Goal: Transaction & Acquisition: Purchase product/service

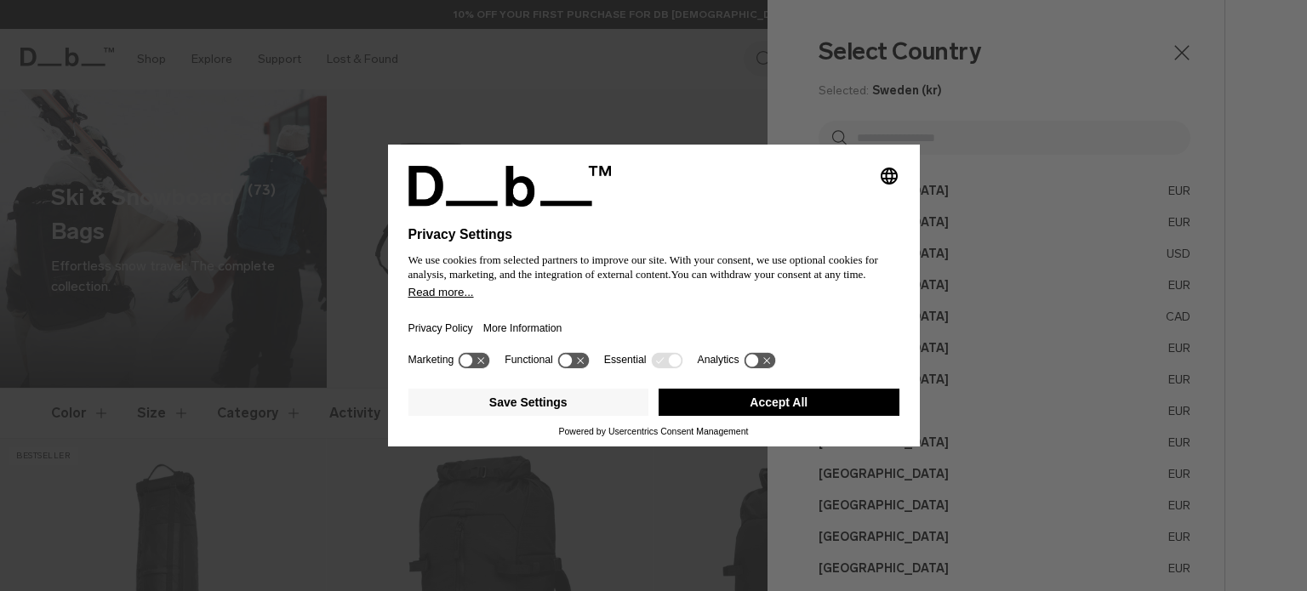
click at [820, 414] on button "Accept All" at bounding box center [778, 402] width 241 height 27
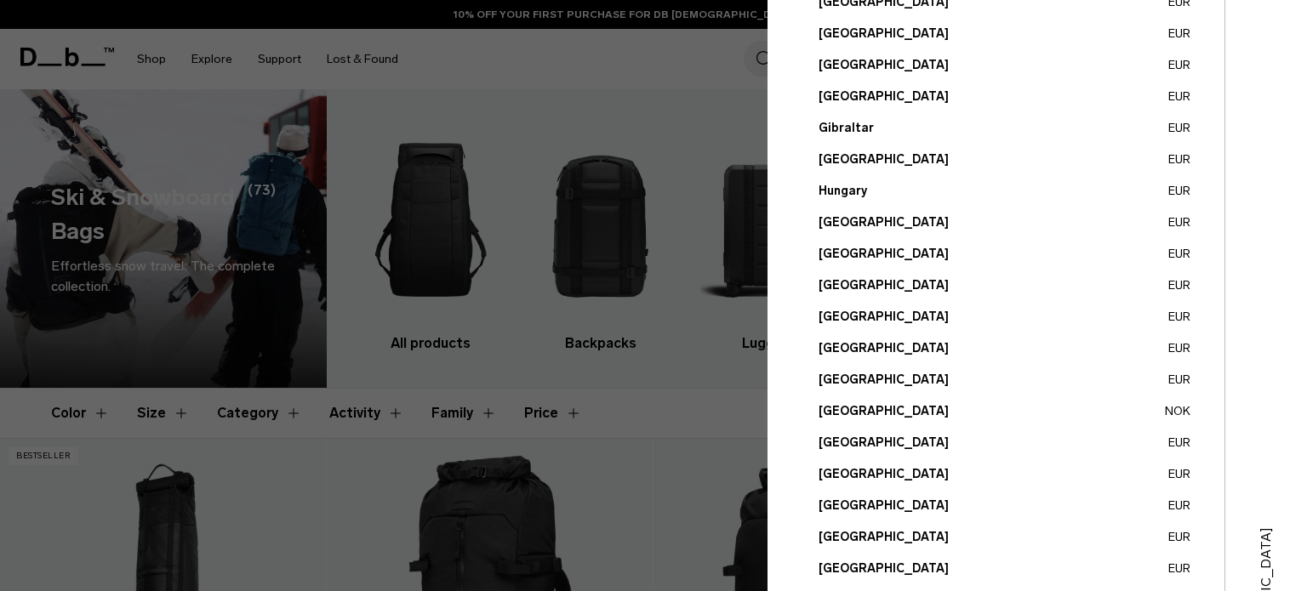
scroll to position [510, 0]
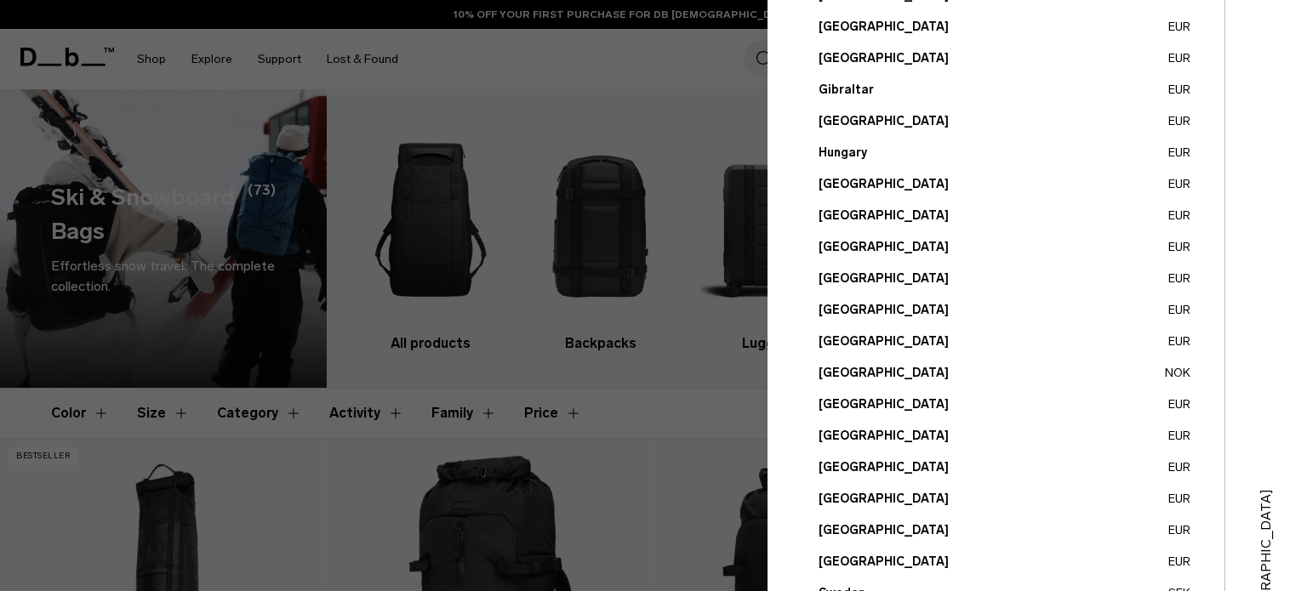
click at [849, 371] on button "Norway NOK" at bounding box center [1004, 373] width 372 height 18
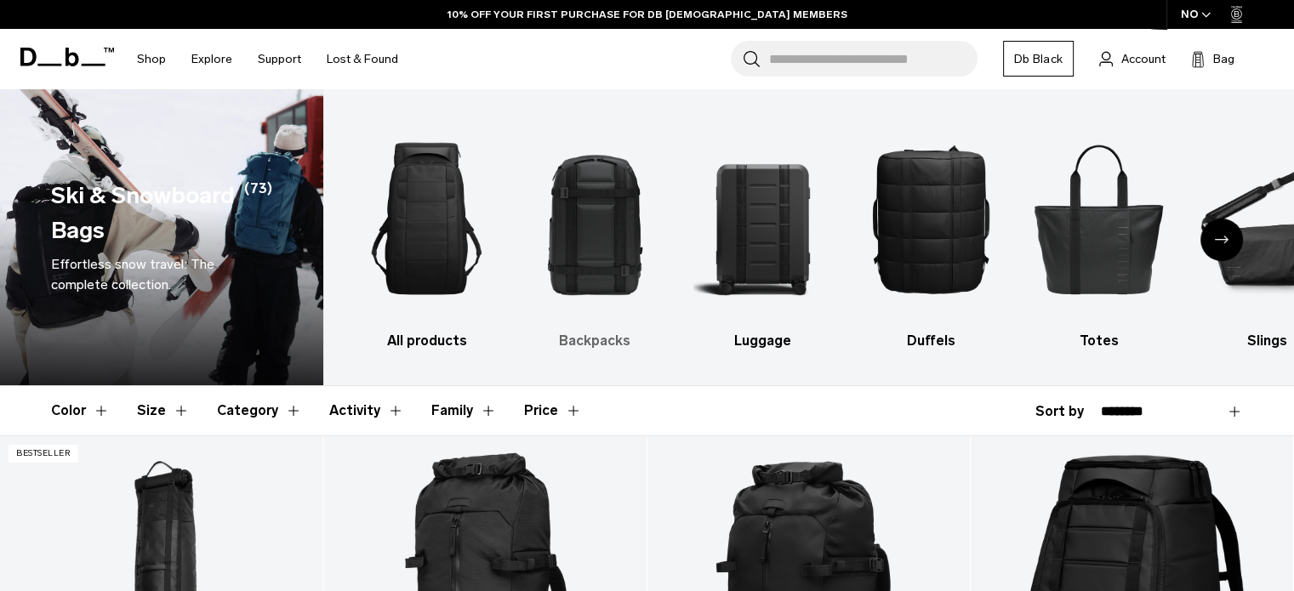
click at [598, 240] on img "2 / 10" at bounding box center [595, 219] width 139 height 208
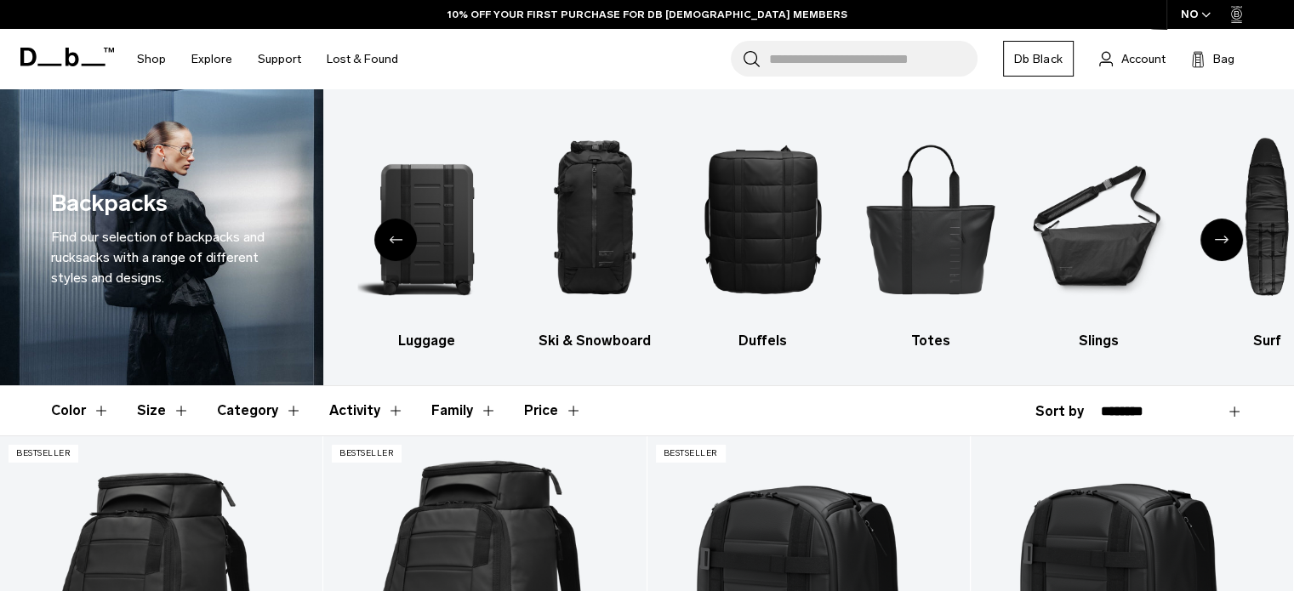
click at [175, 413] on button "Size" at bounding box center [163, 410] width 53 height 49
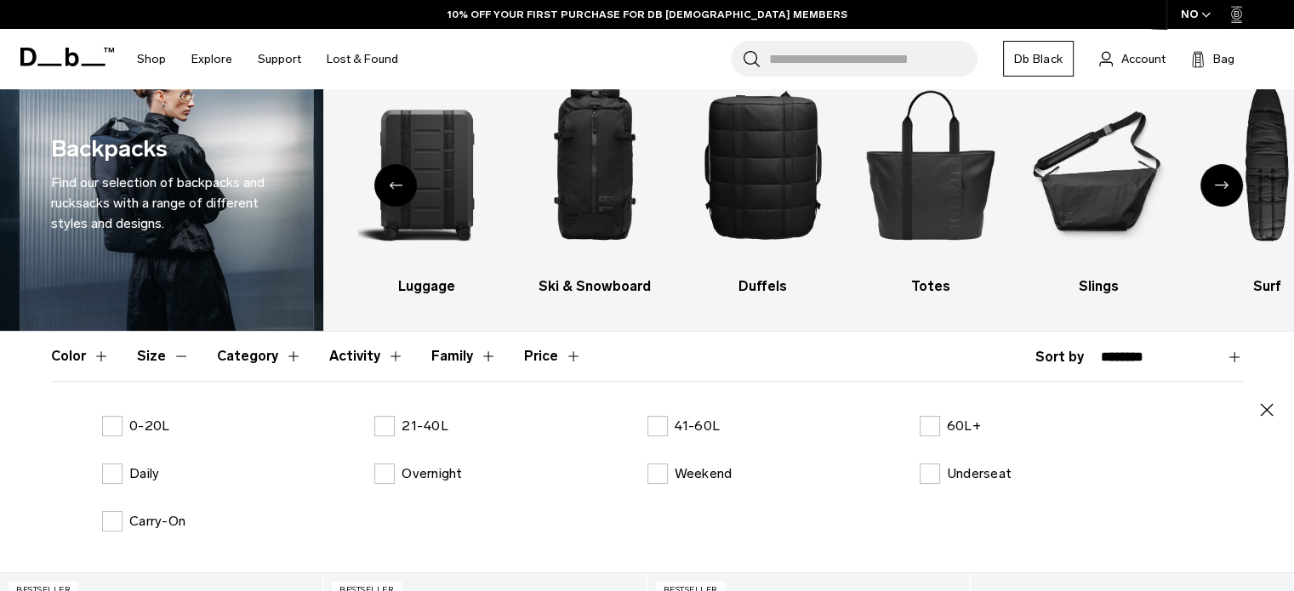
scroll to position [85, 0]
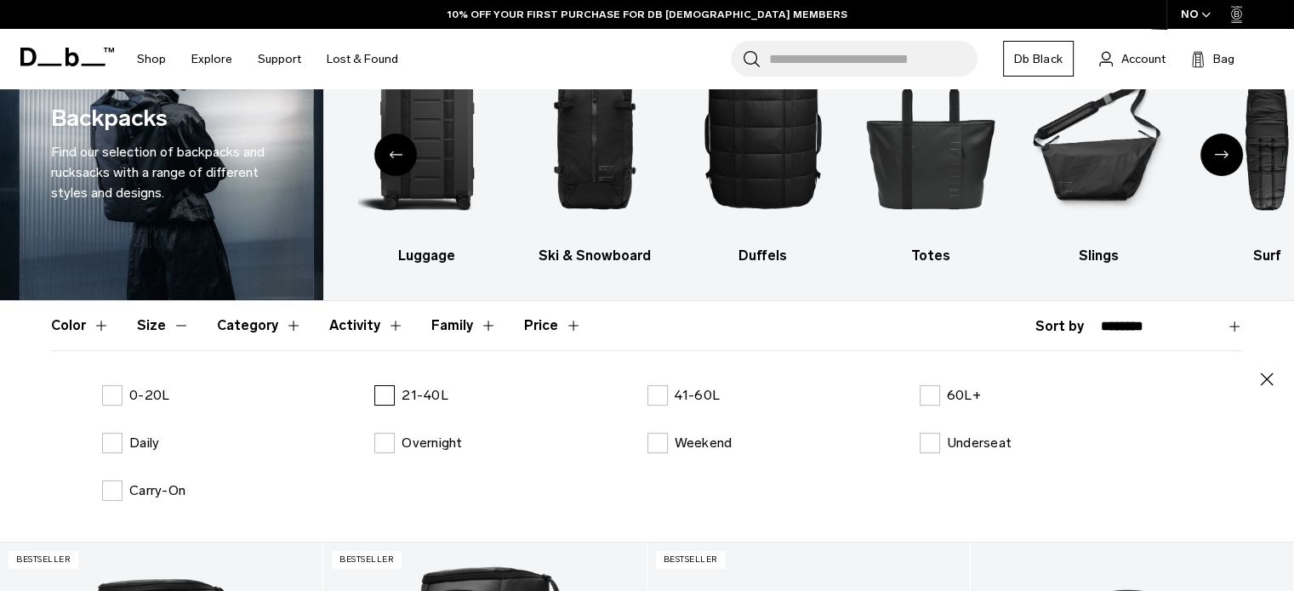
click at [394, 393] on label "21-40L" at bounding box center [411, 395] width 74 height 20
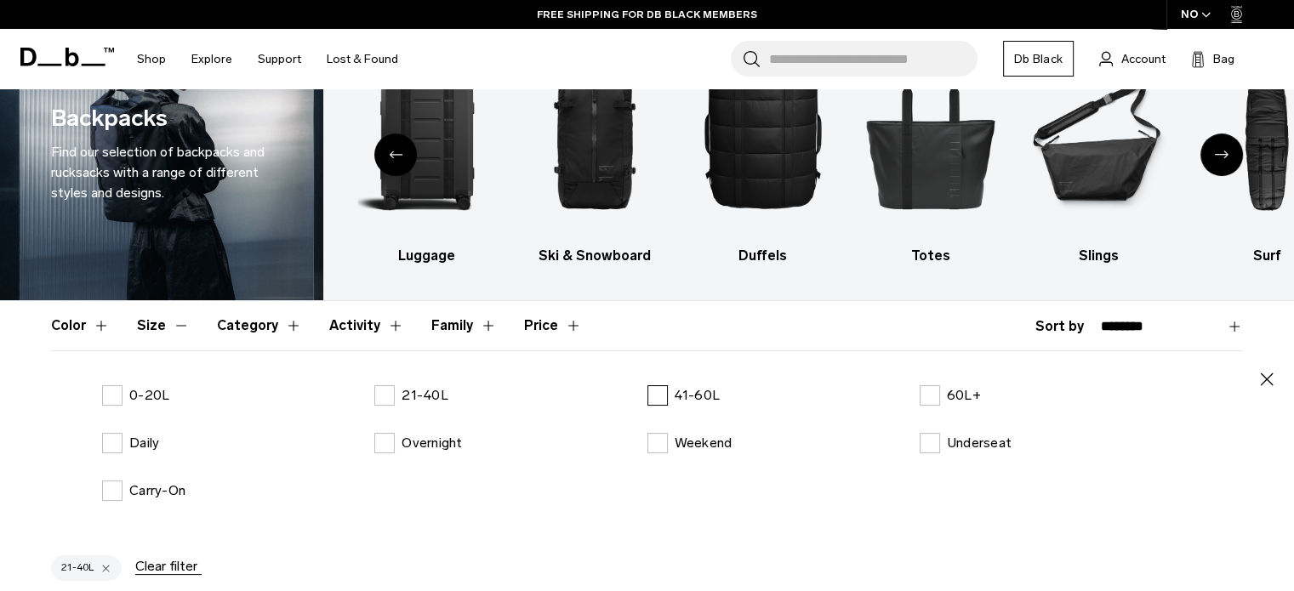
click at [663, 393] on label "41-60L" at bounding box center [683, 395] width 73 height 20
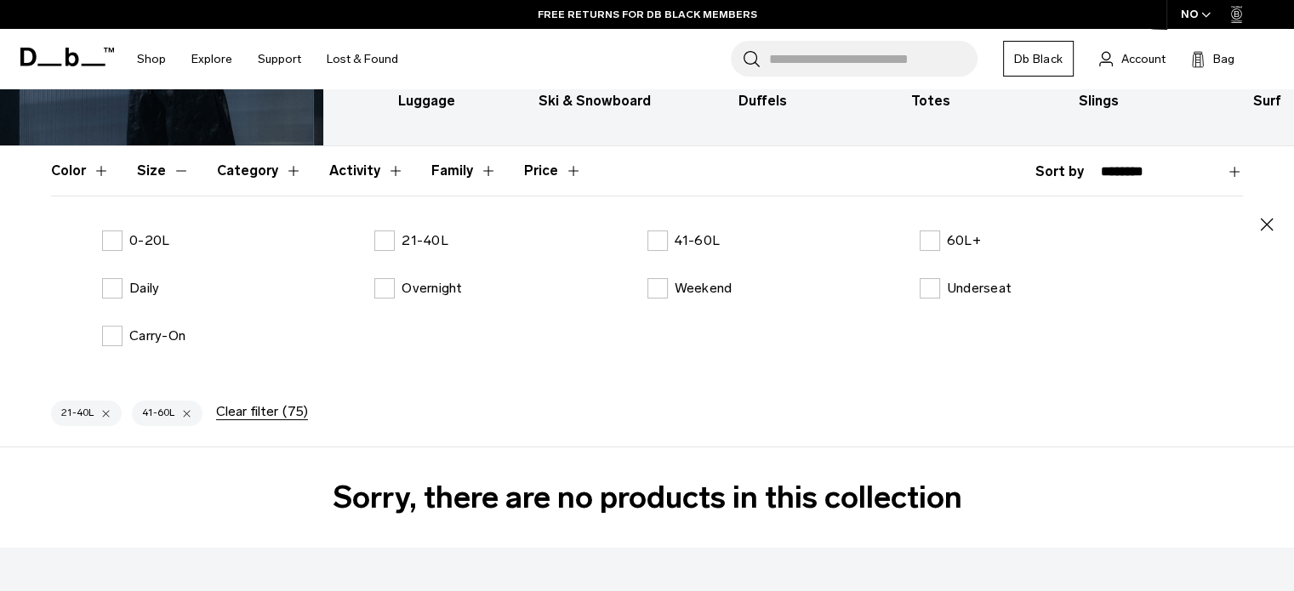
scroll to position [340, 0]
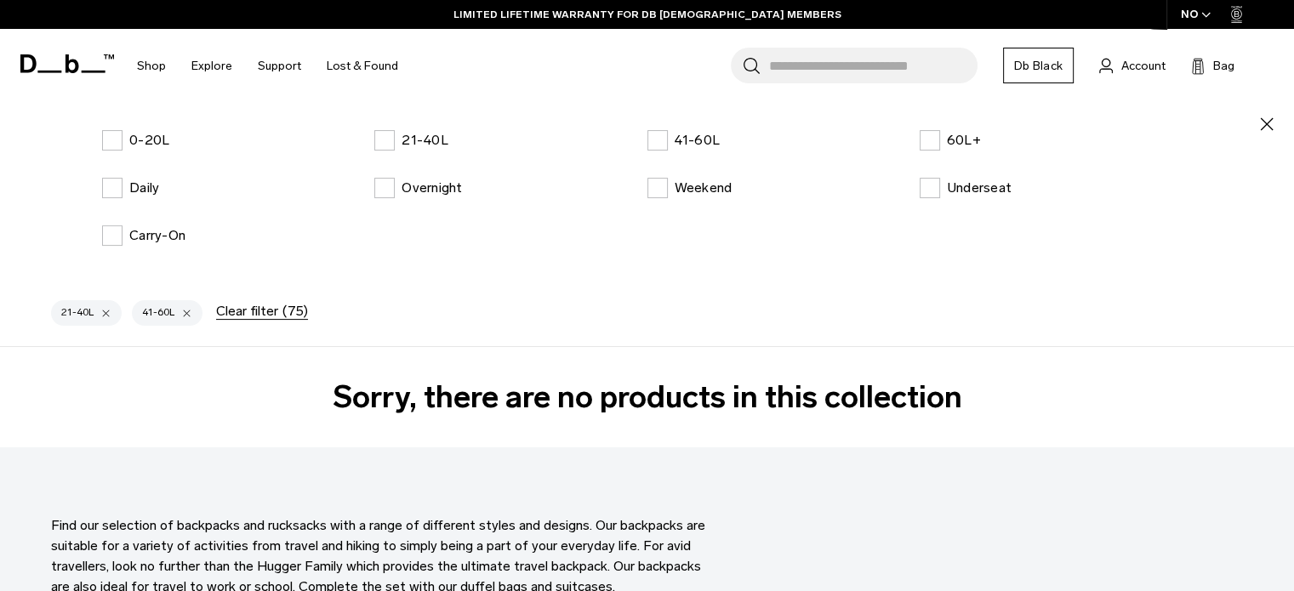
click at [100, 312] on button "21-40L" at bounding box center [86, 313] width 71 height 26
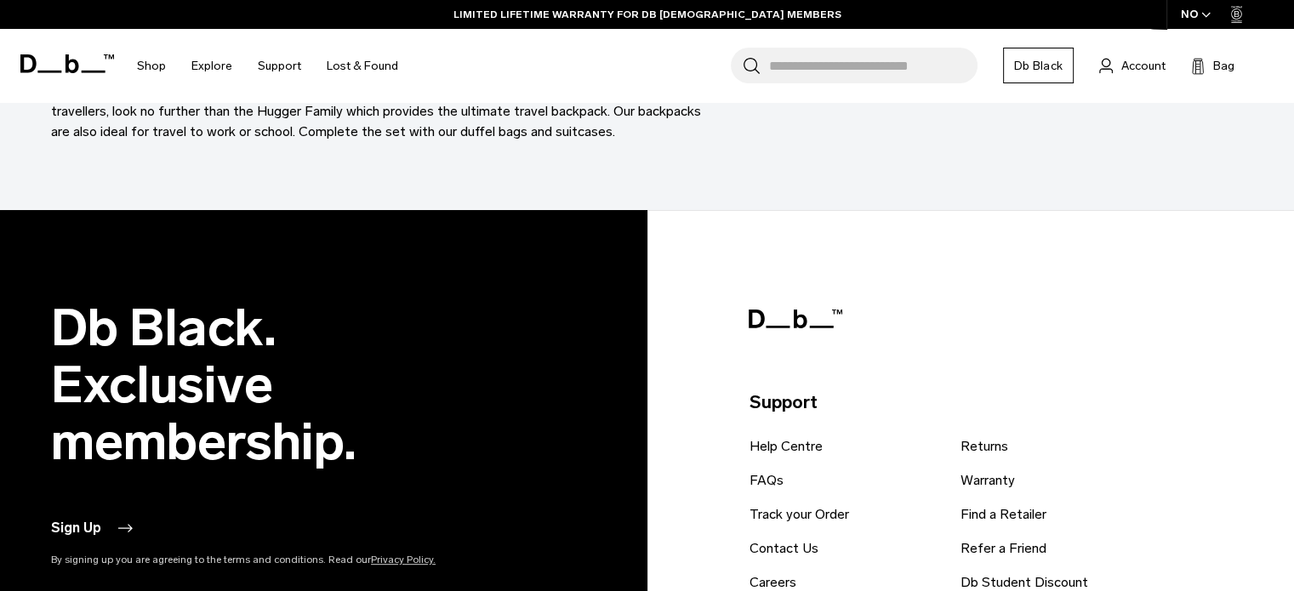
scroll to position [85, 0]
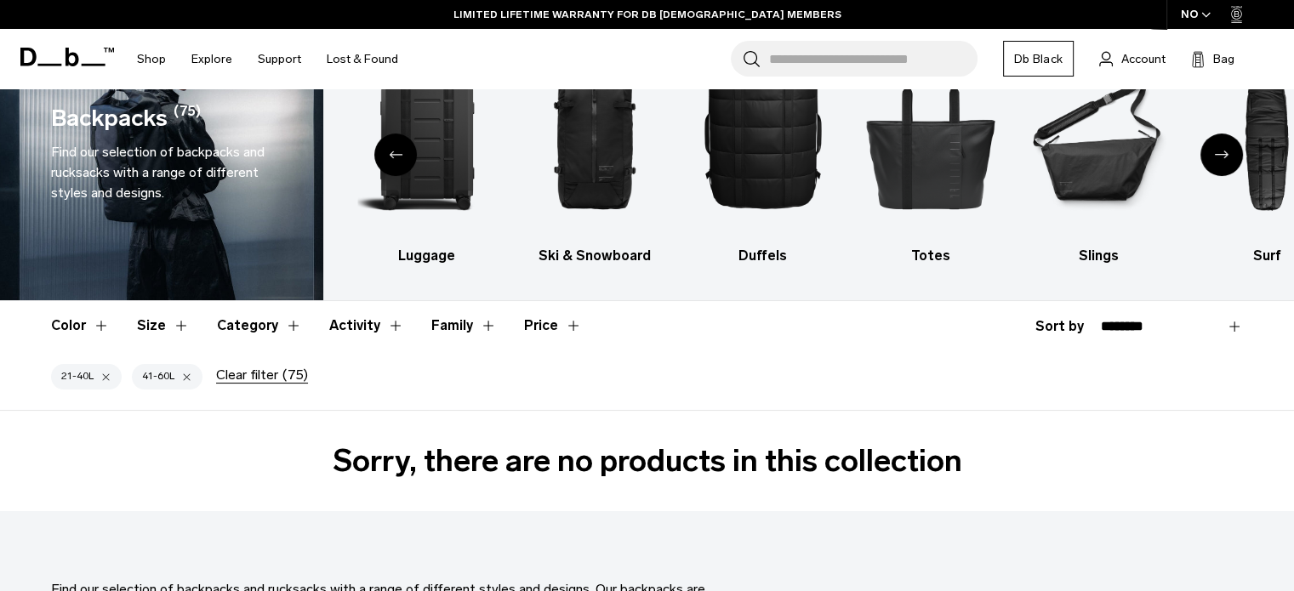
click at [274, 380] on button "Clear filter (75)" at bounding box center [262, 374] width 92 height 15
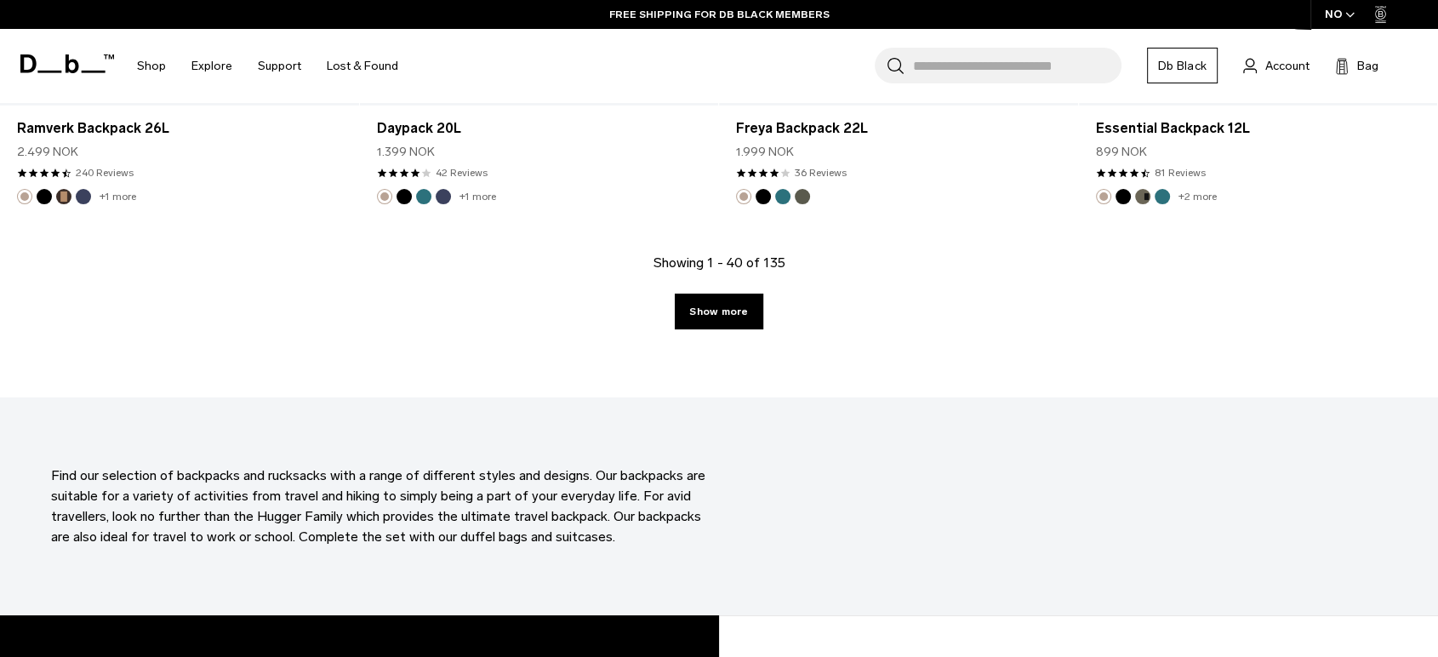
scroll to position [5566, 0]
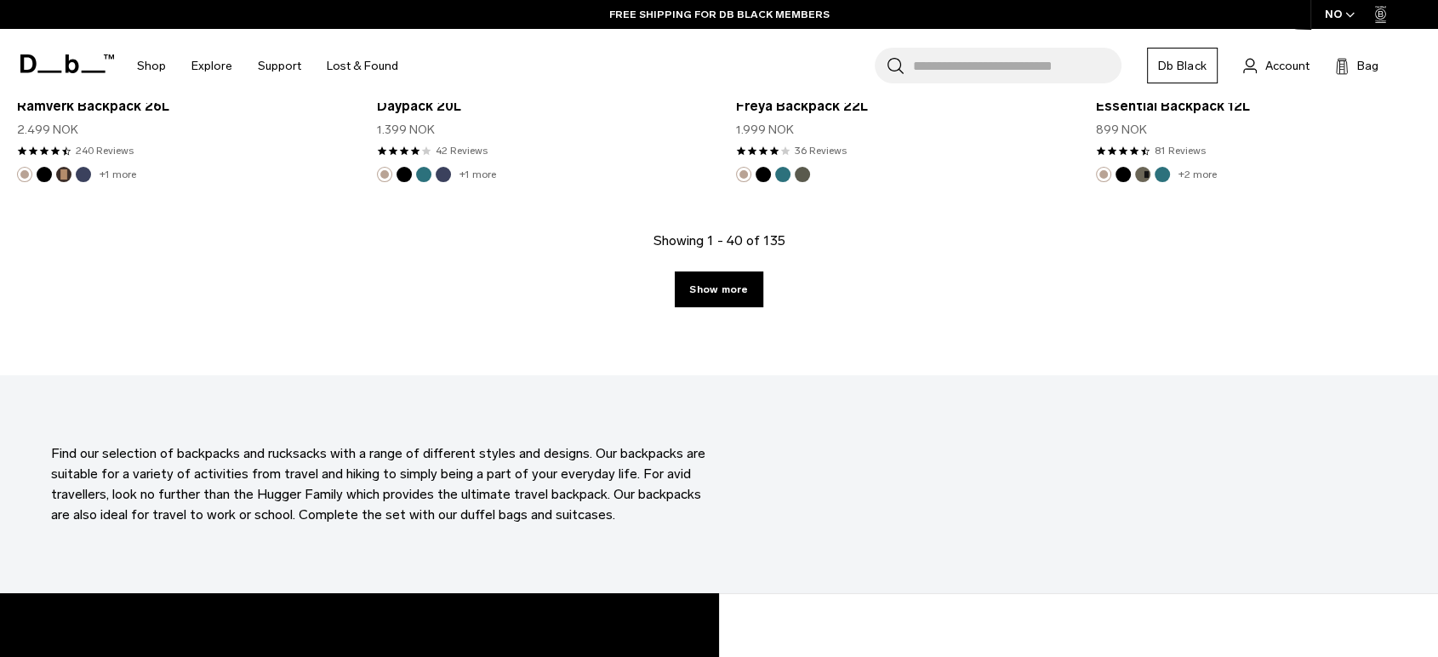
click at [749, 305] on div "Showing 1 - 40 of 135 Show more" at bounding box center [719, 303] width 1438 height 145
click at [730, 288] on link "Show more" at bounding box center [719, 289] width 88 height 36
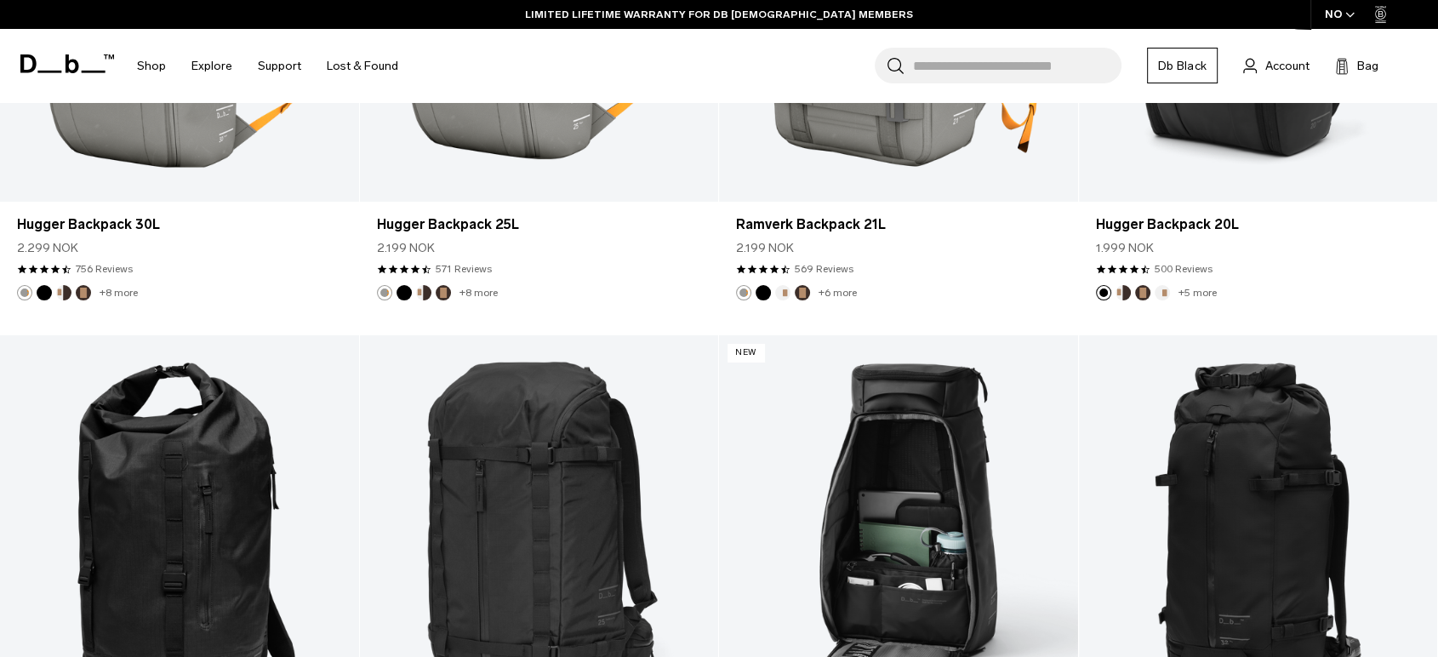
scroll to position [6796, 0]
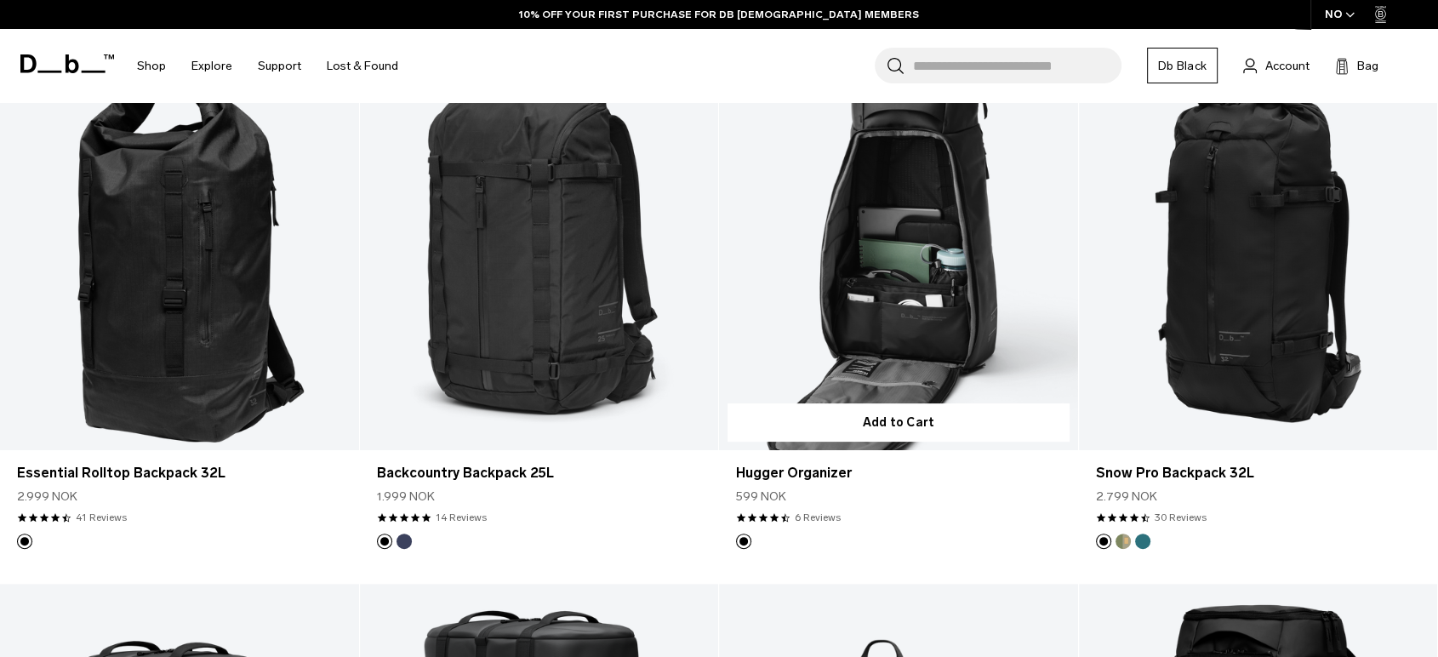
click at [919, 293] on link "Hugger Organizer" at bounding box center [898, 251] width 359 height 398
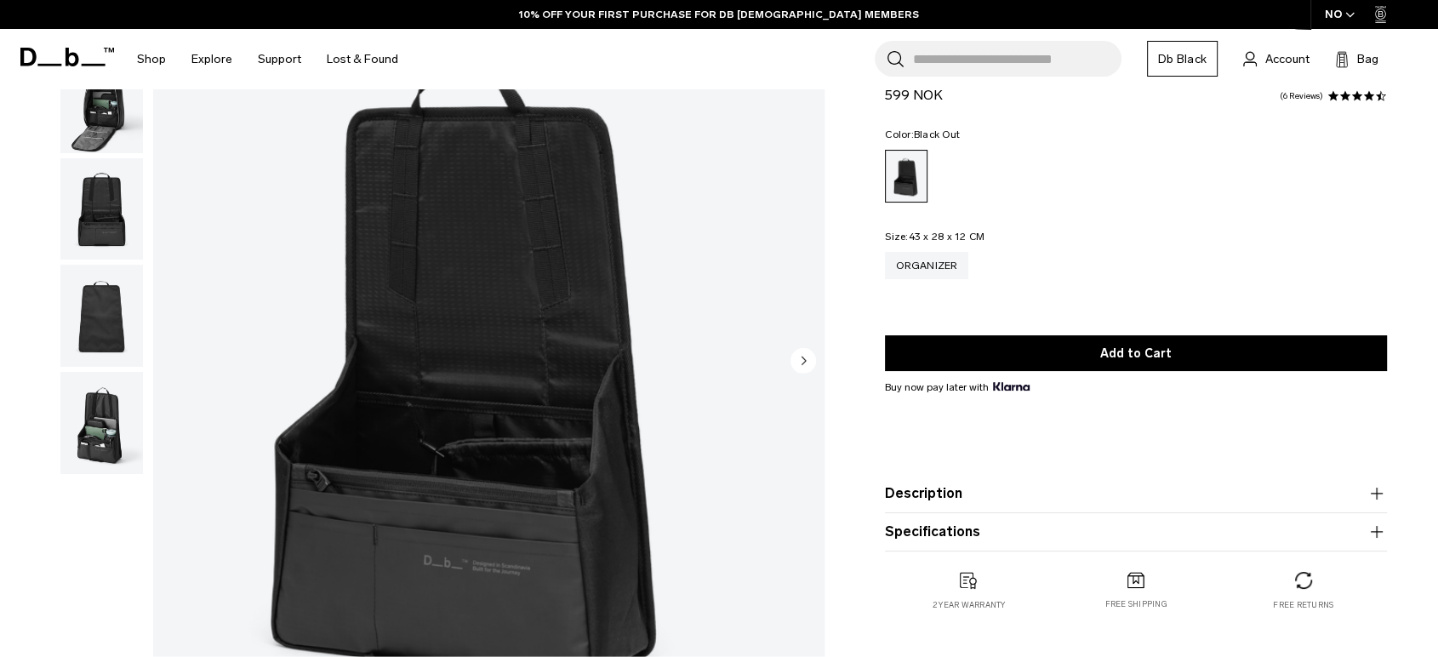
scroll to position [283, 0]
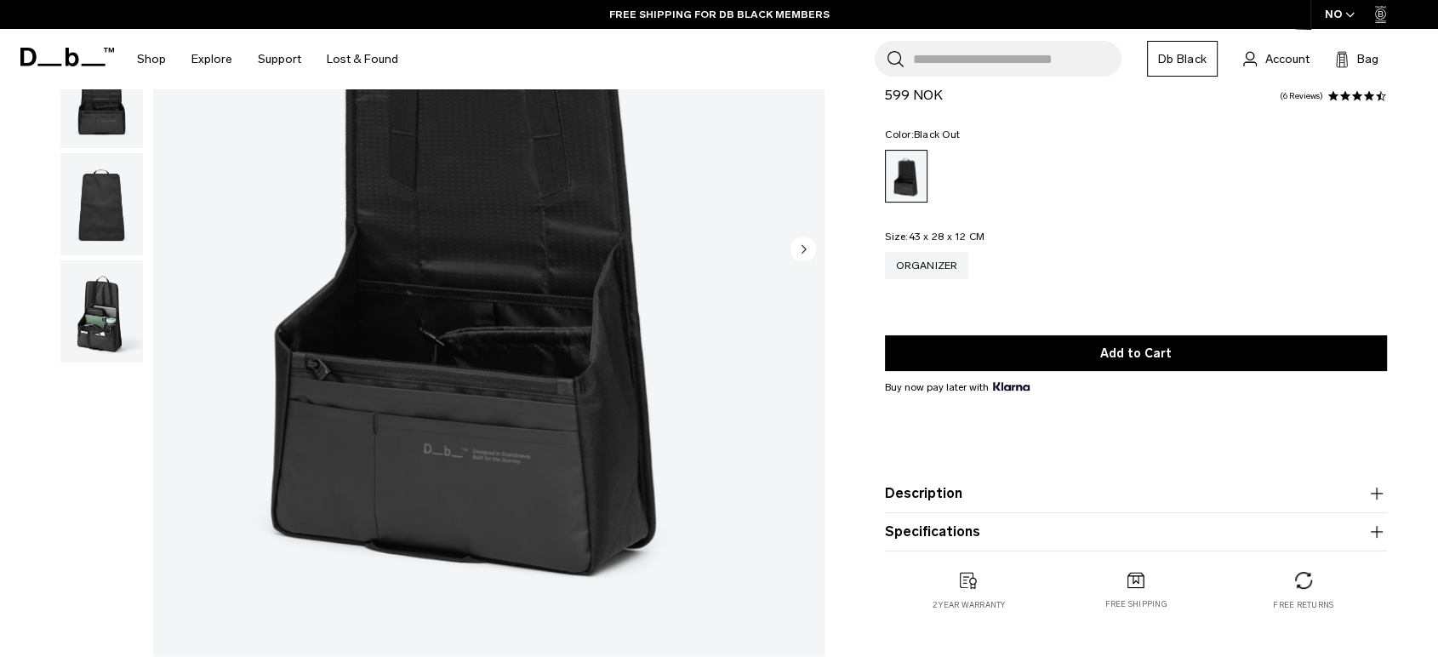
click at [100, 318] on img "button" at bounding box center [101, 311] width 83 height 102
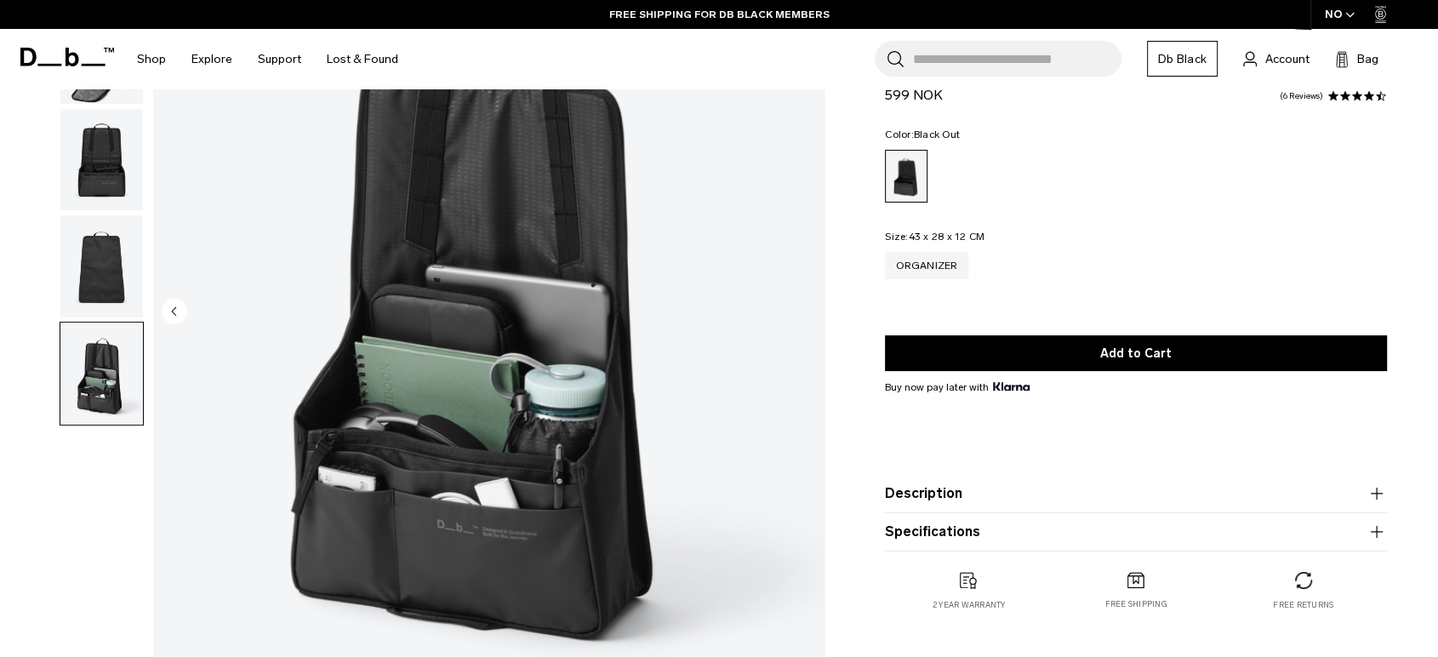
scroll to position [189, 0]
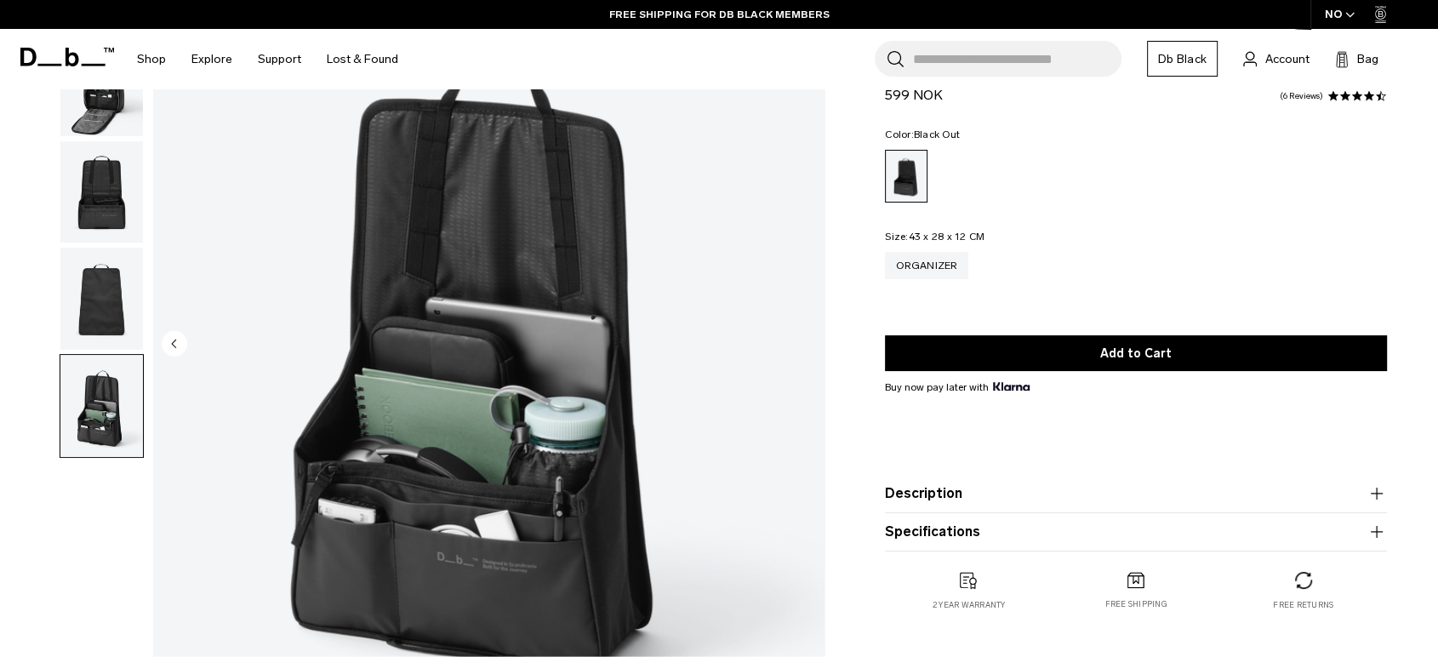
click at [726, 363] on img "5 / 5" at bounding box center [488, 345] width 671 height 838
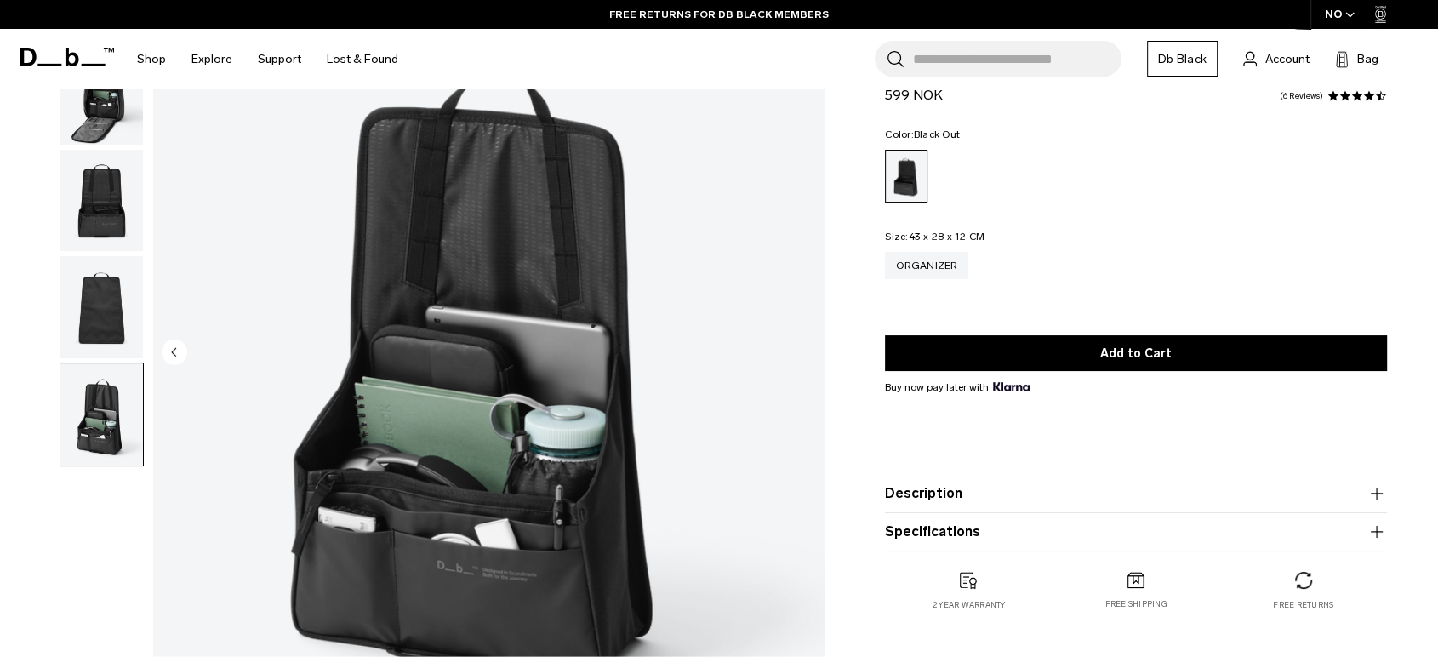
scroll to position [0, 0]
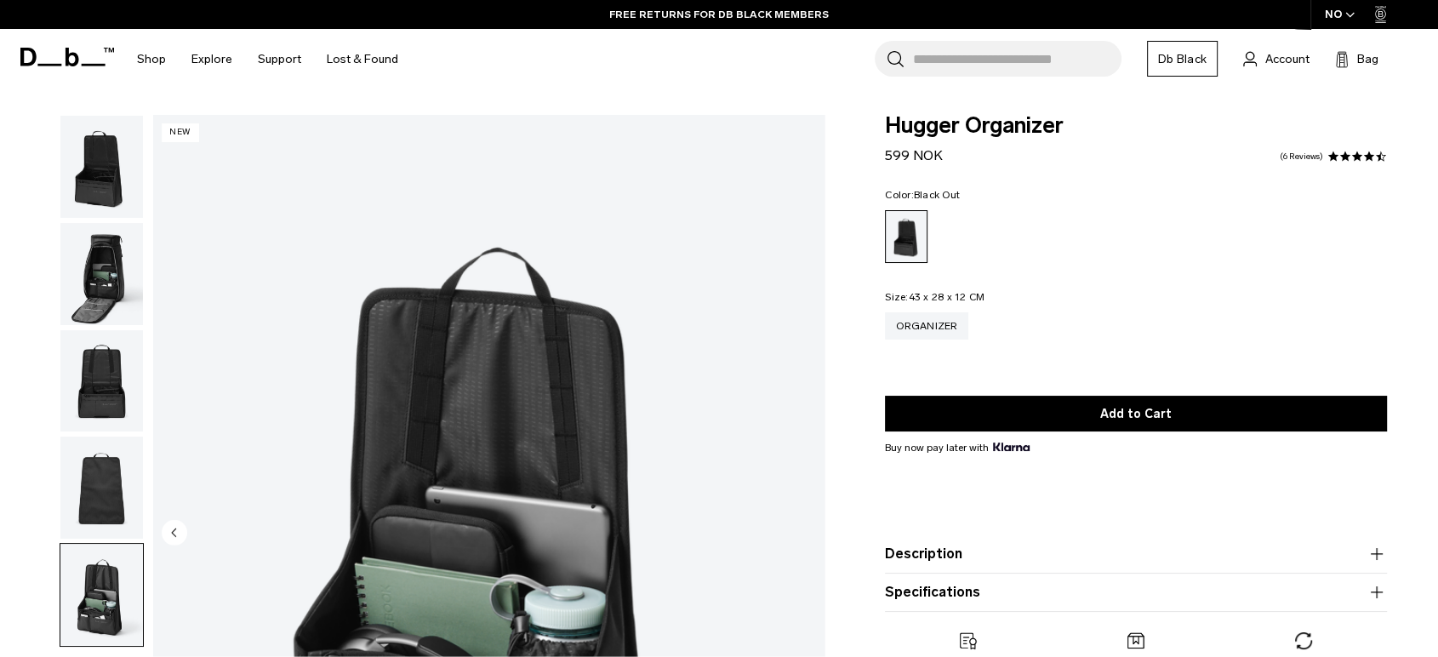
click at [48, 52] on icon at bounding box center [67, 57] width 94 height 19
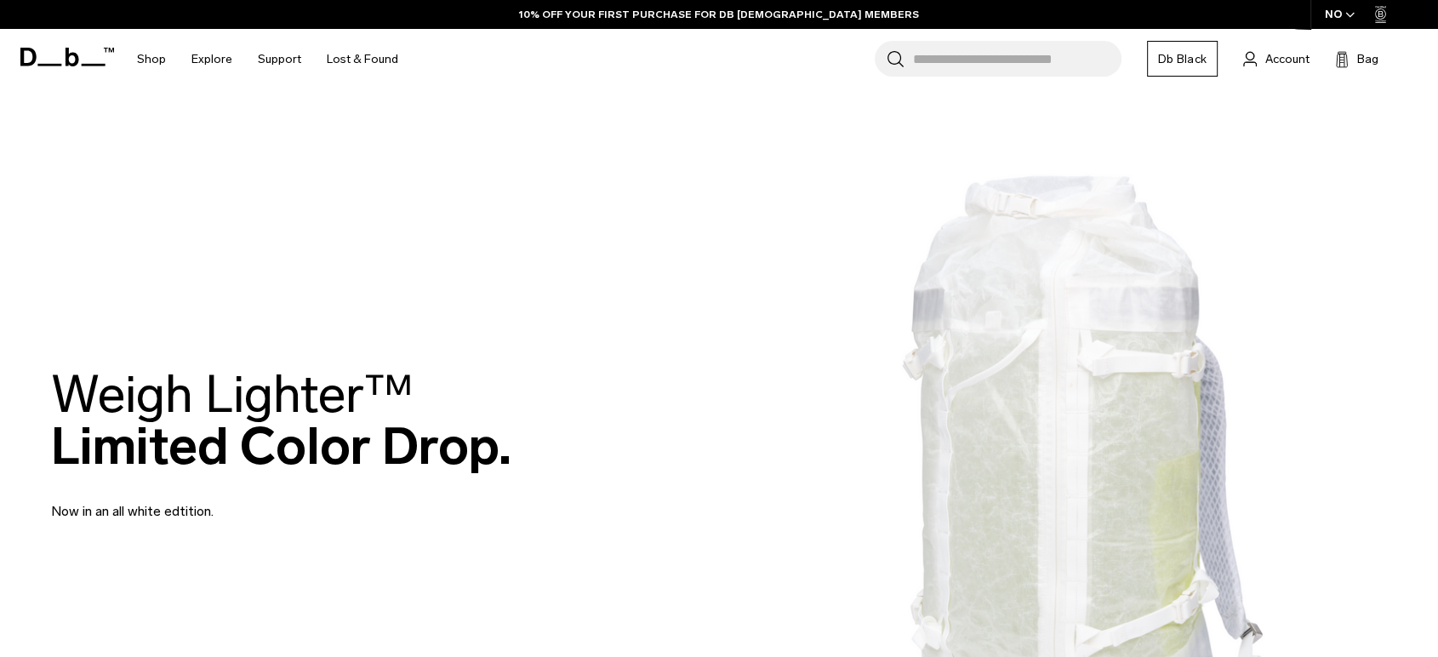
click at [964, 54] on input "Search for Bags, Luggage..." at bounding box center [1017, 59] width 208 height 36
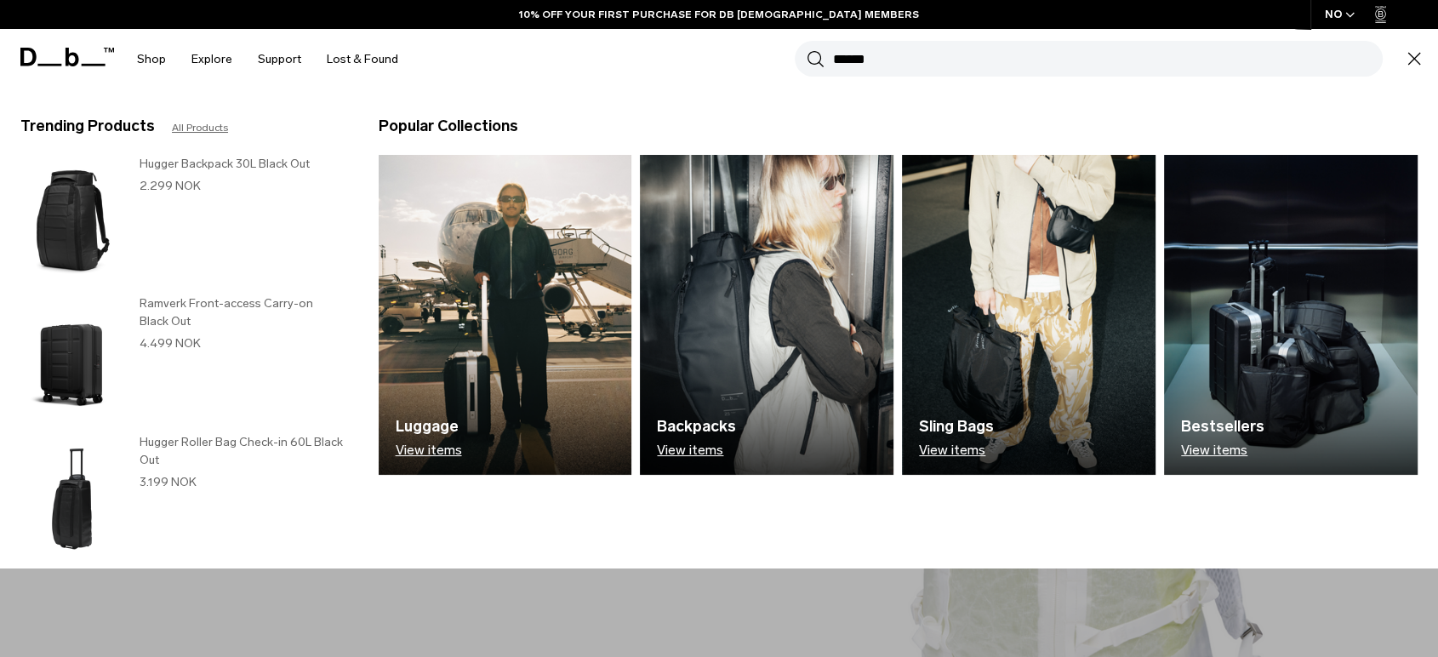
type input "******"
click at [806, 49] on button "Search" at bounding box center [815, 58] width 18 height 19
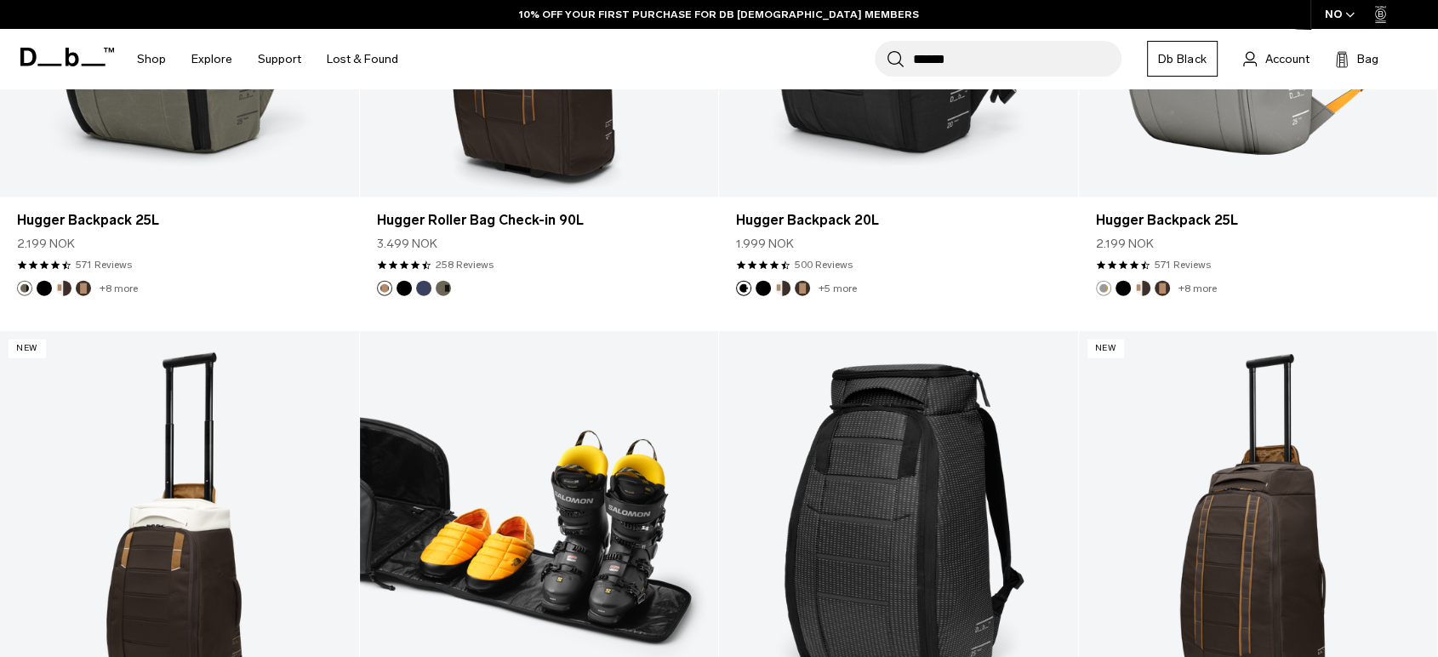
scroll to position [4442, 0]
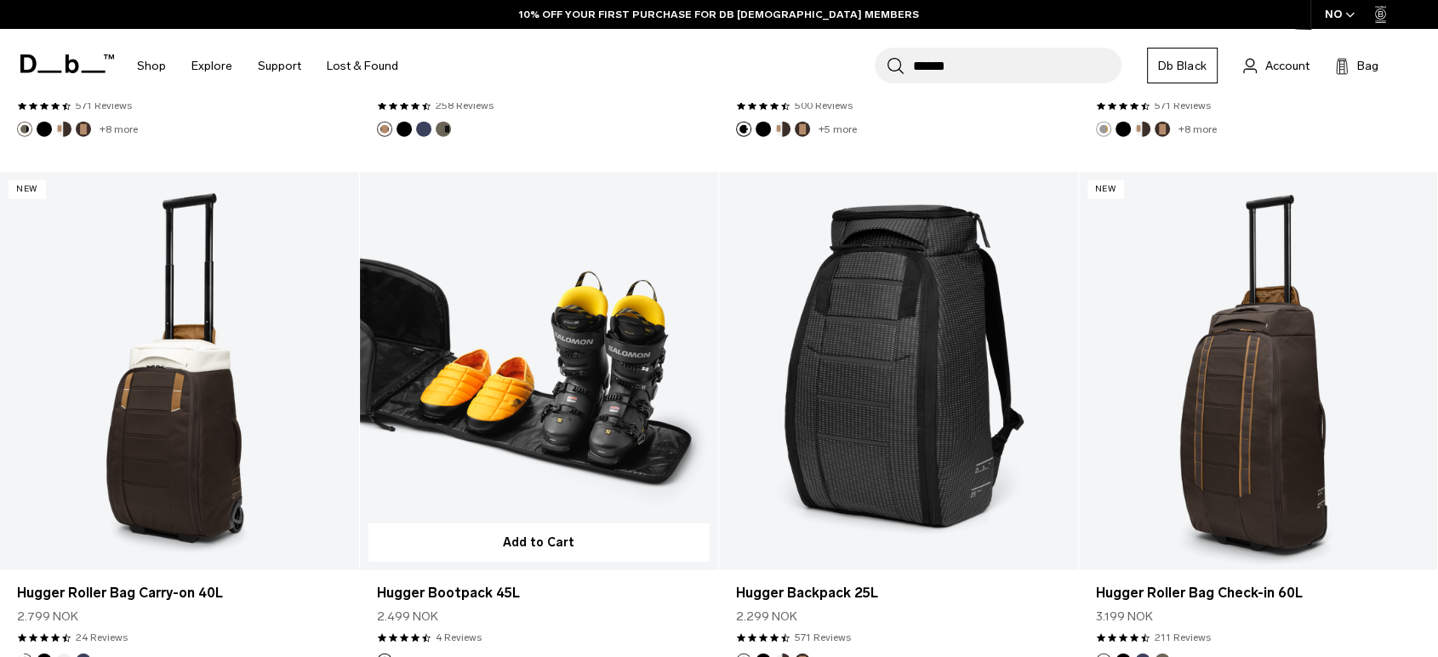
click at [586, 373] on link "Hugger Bootpack 45L" at bounding box center [539, 371] width 359 height 398
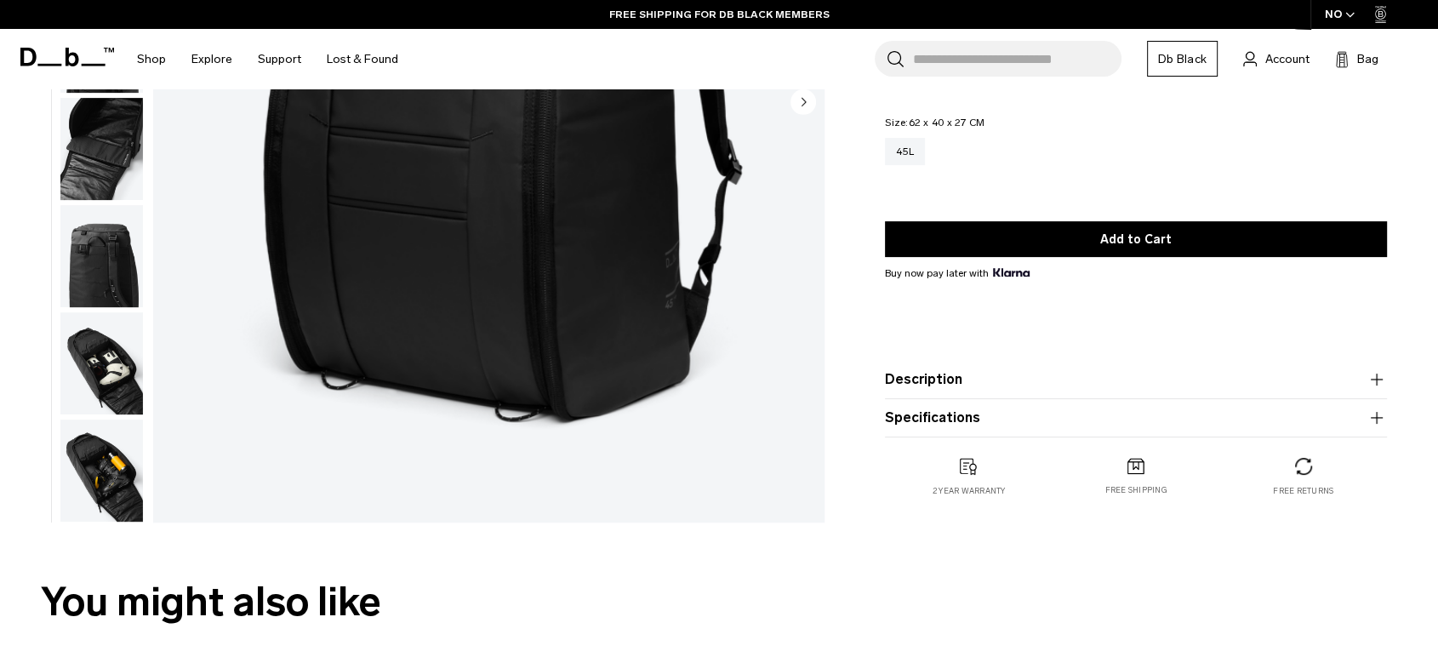
scroll to position [472, 0]
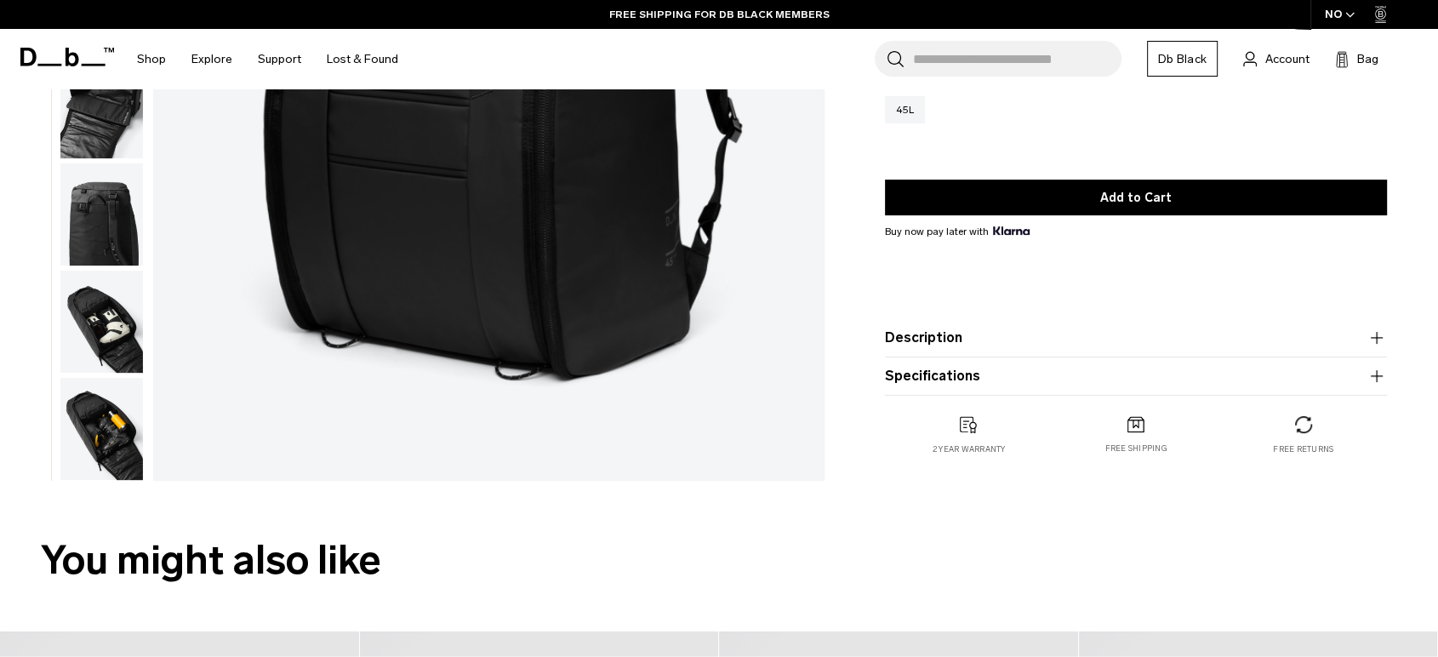
click at [1375, 376] on icon "button" at bounding box center [1376, 376] width 20 height 20
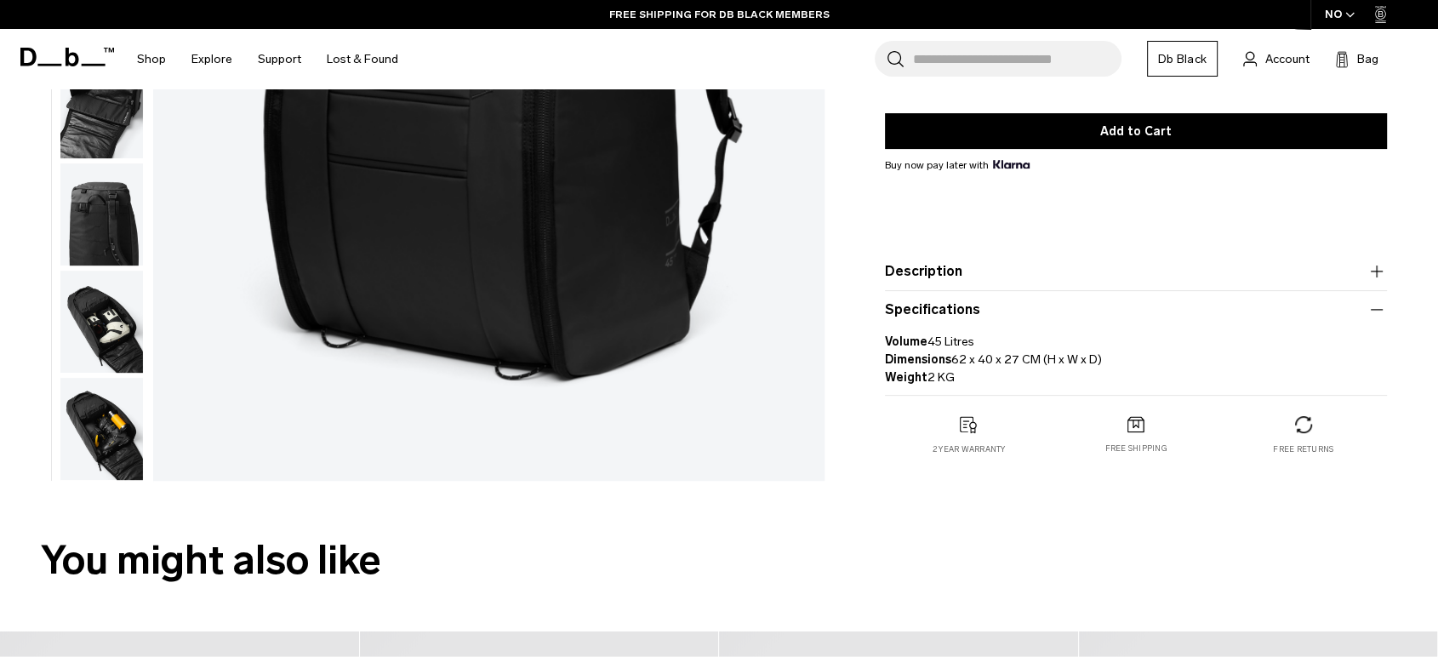
click at [976, 266] on button "Description" at bounding box center [1136, 271] width 502 height 20
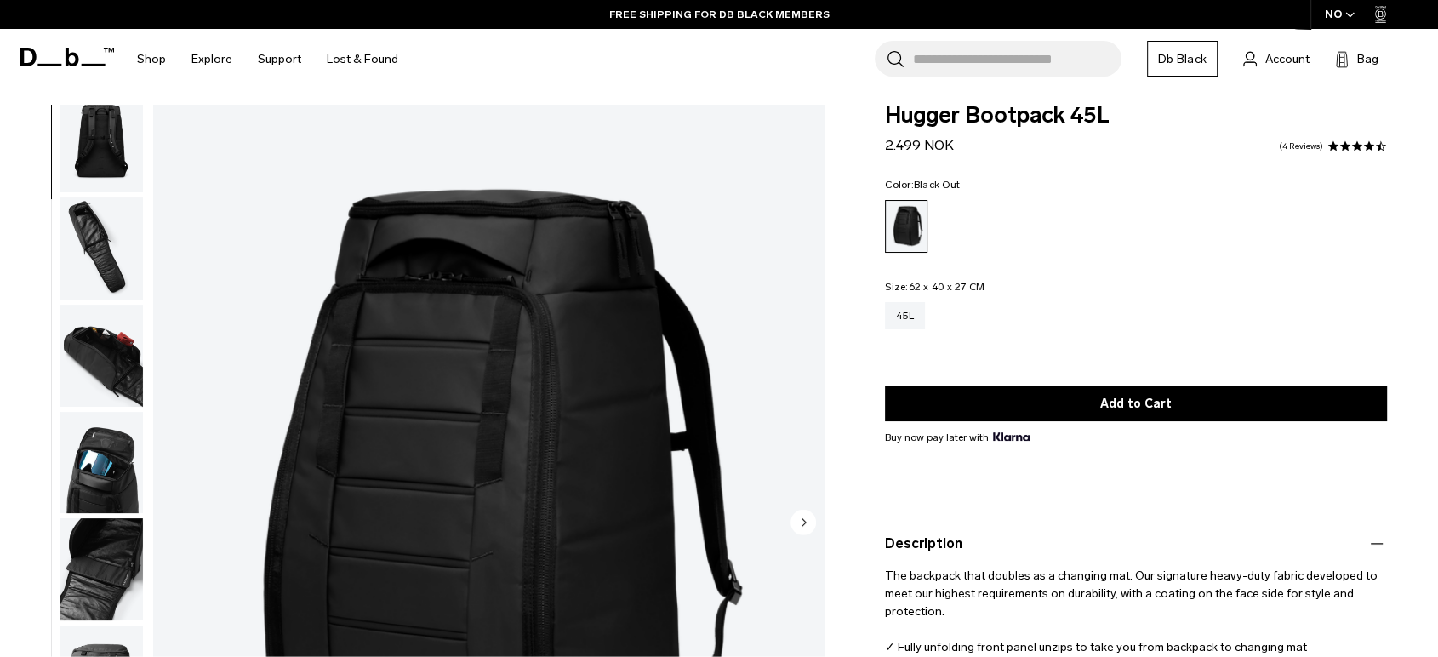
scroll to position [0, 0]
